Goal: Navigation & Orientation: Find specific page/section

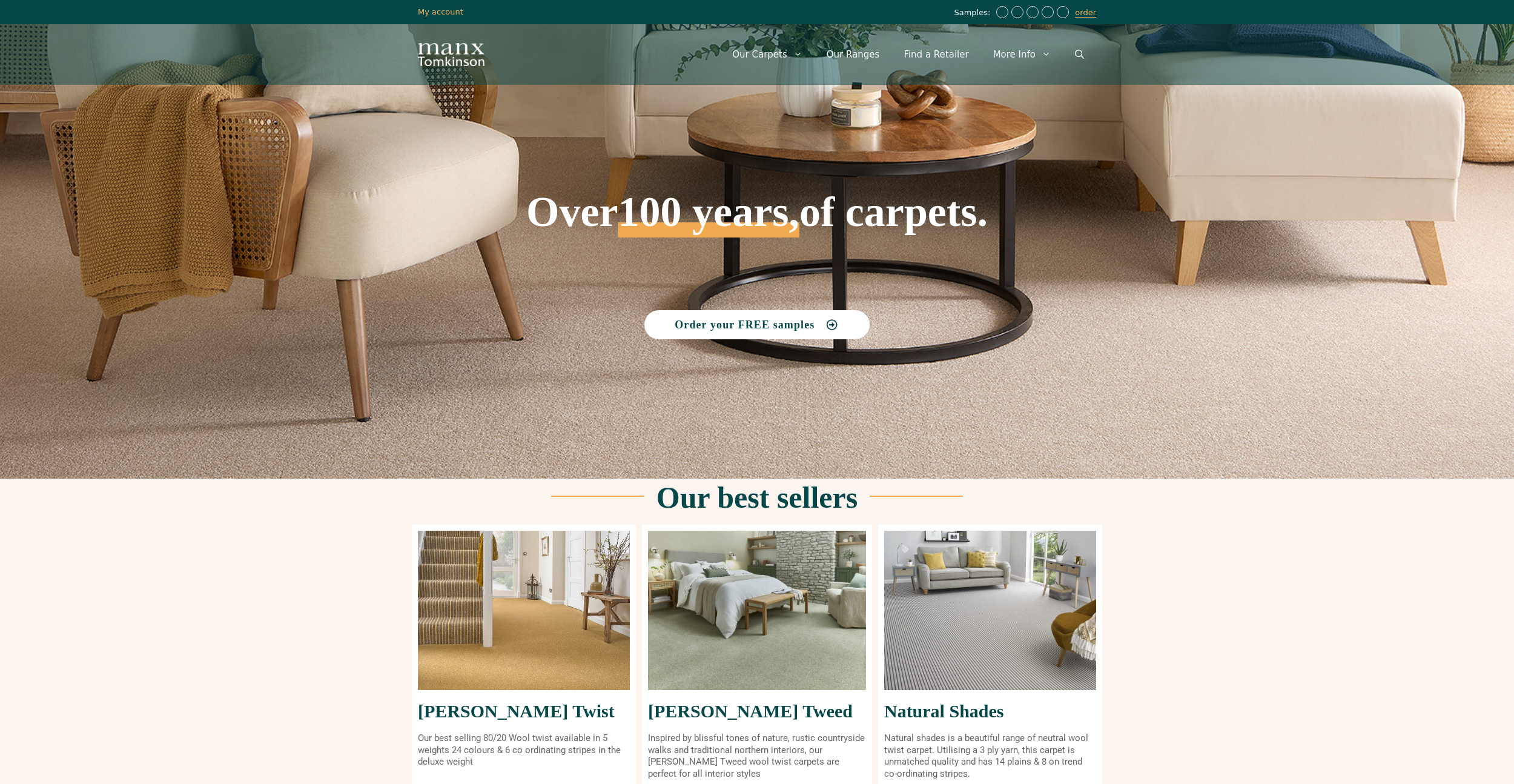
scroll to position [384, 0]
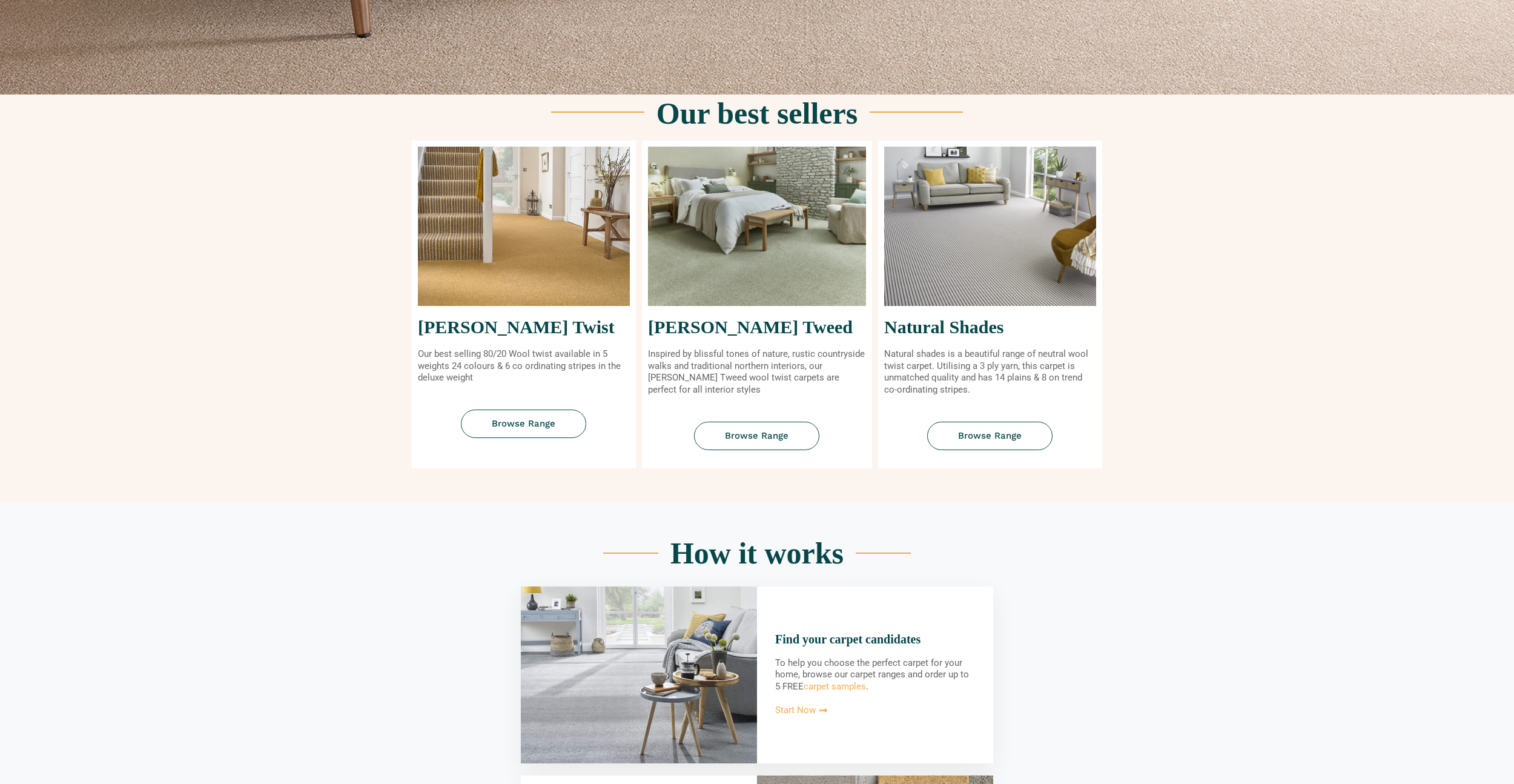
click at [876, 258] on div "Natural Shades Natural shades is a beautiful range of neutral wool twist carpet…" at bounding box center [987, 304] width 230 height 328
click at [974, 444] on link "Browse Range" at bounding box center [989, 436] width 125 height 28
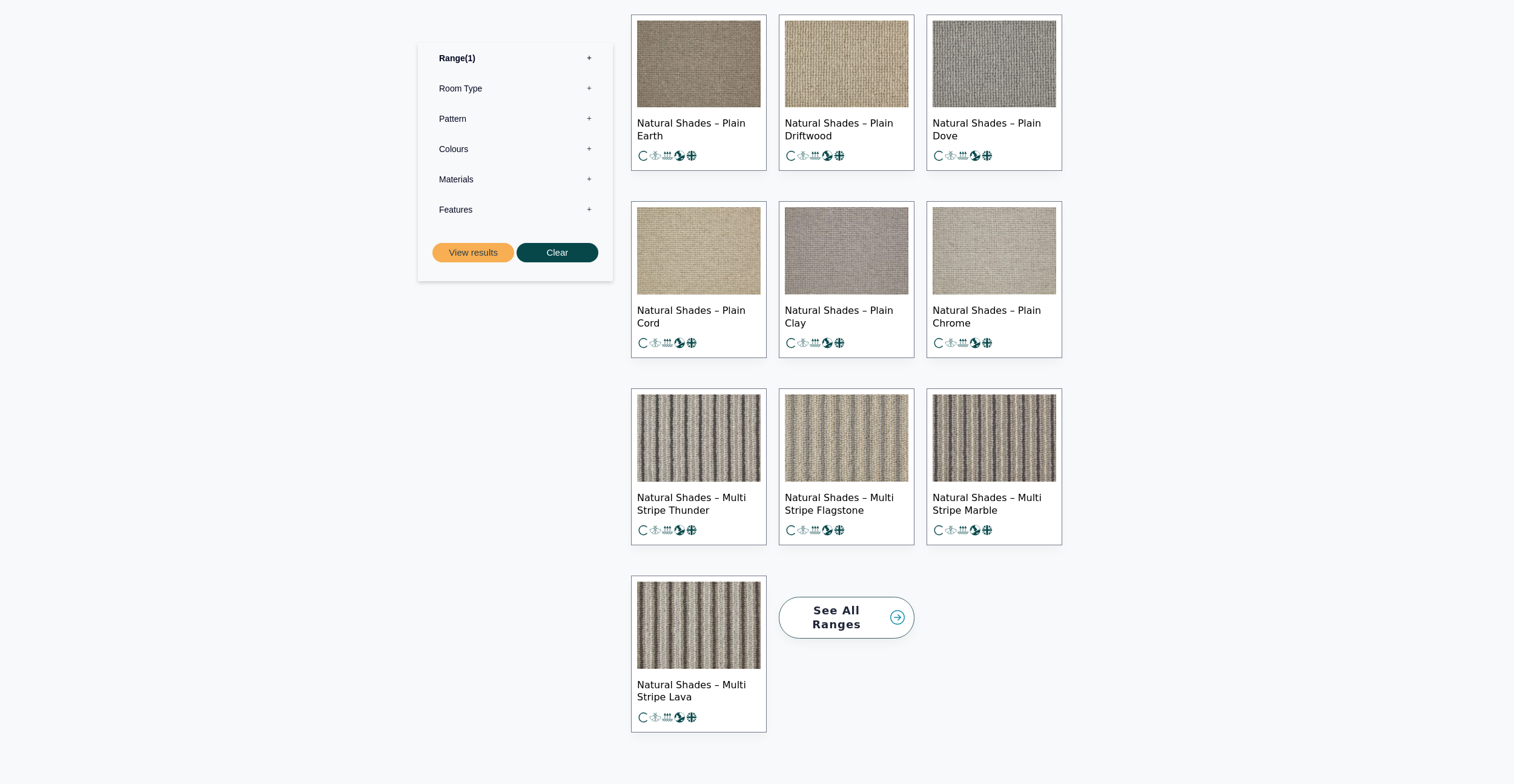
scroll to position [1412, 0]
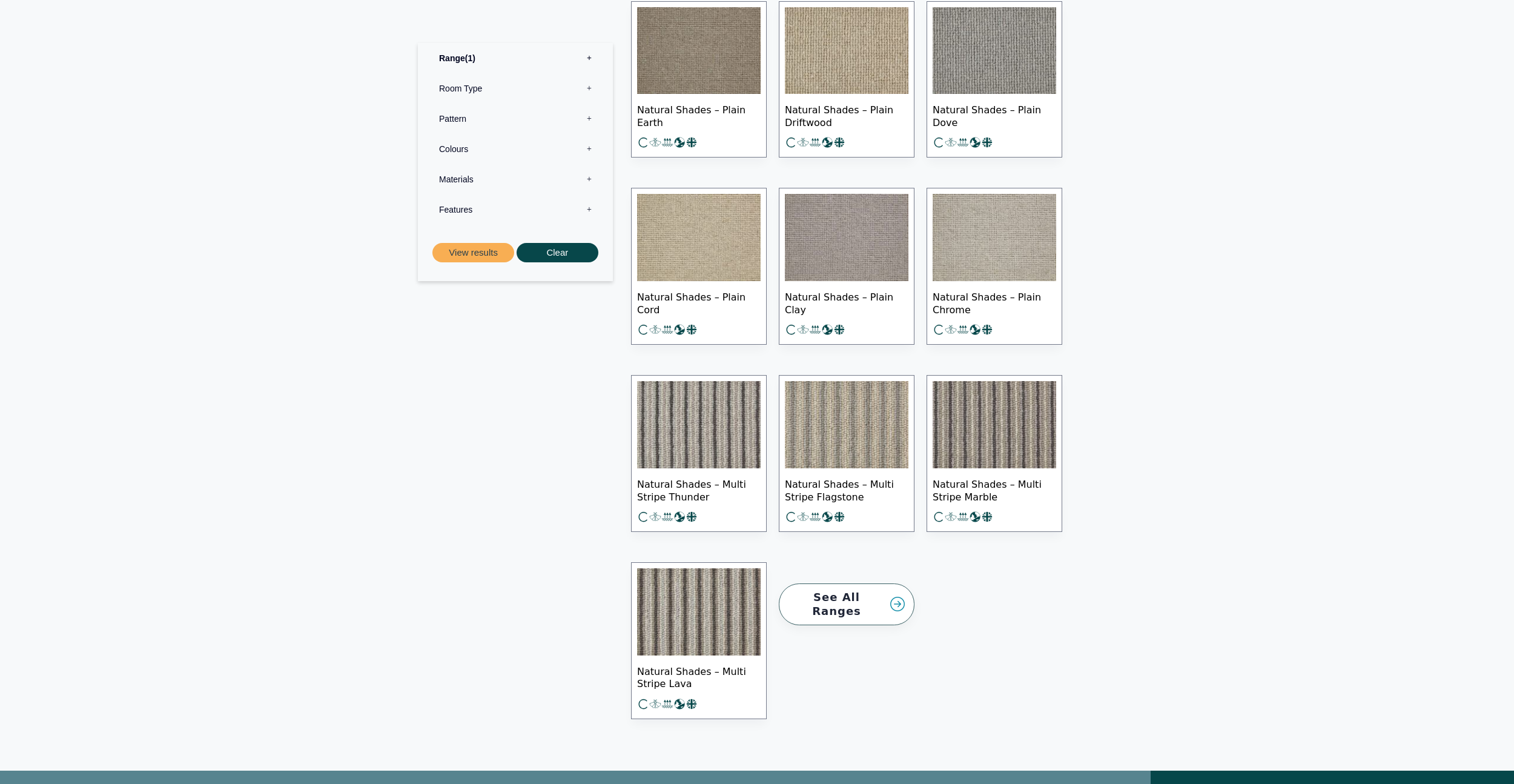
click at [889, 594] on link "See All Ranges" at bounding box center [846, 604] width 136 height 42
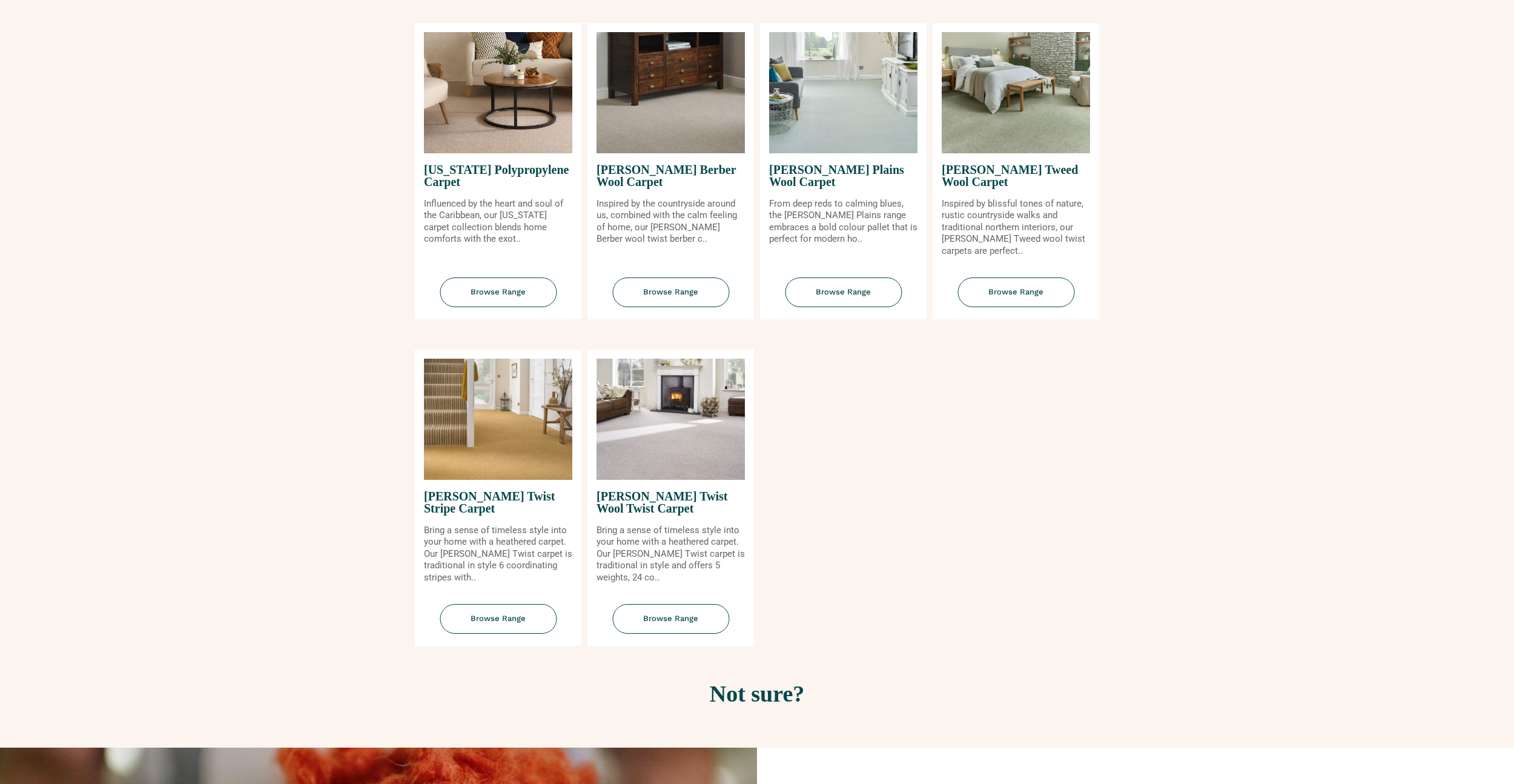
scroll to position [1286, 0]
